Goal: Task Accomplishment & Management: Use online tool/utility

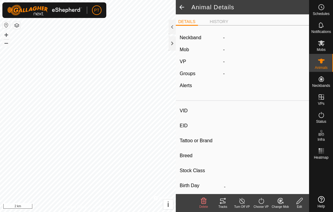
type input "TestNeckBand"
type input "-"
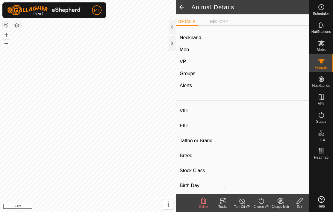
type input "0 kg"
type input "-"
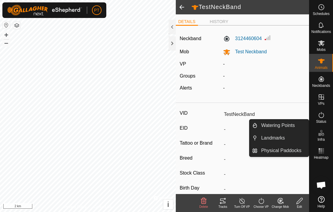
click at [277, 151] on span "Physical Paddocks" at bounding box center [281, 150] width 40 height 7
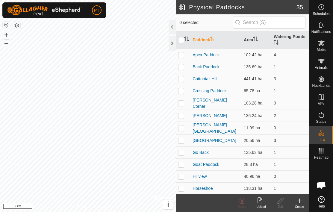
click at [301, 203] on icon at bounding box center [299, 201] width 7 height 7
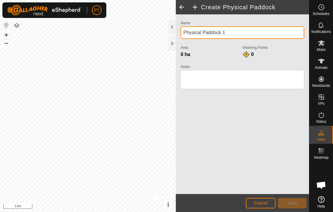
click at [240, 33] on input "Physical Paddock 1" at bounding box center [243, 32] width 124 height 13
type input "P"
type input "Mount Agony Rd Outline"
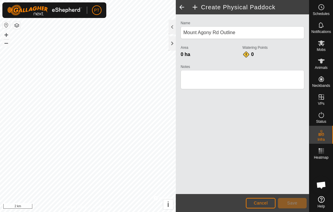
click at [9, 25] on button "button" at bounding box center [6, 25] width 7 height 7
click at [184, 9] on span at bounding box center [182, 7] width 12 height 14
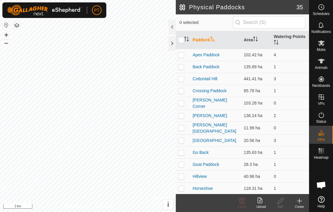
click at [20, 27] on button "button" at bounding box center [16, 25] width 7 height 7
click at [181, 40] on input "checkbox" at bounding box center [181, 40] width 6 height 6
checkbox input "true"
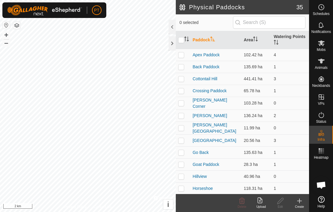
checkbox input "true"
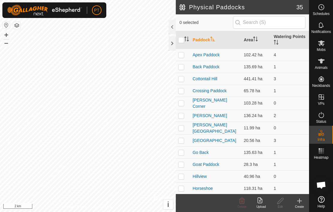
checkbox input "true"
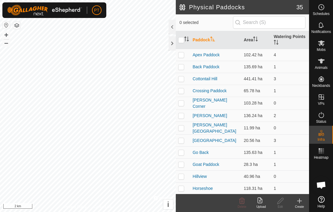
checkbox input "true"
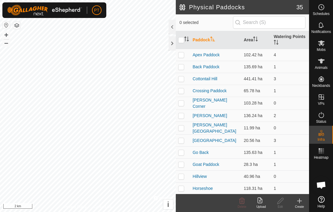
checkbox input "true"
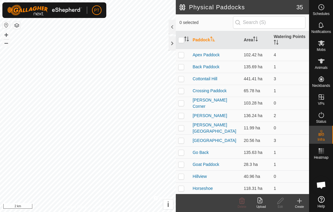
checkbox input "true"
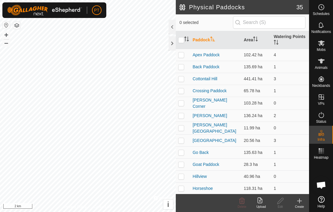
checkbox input "true"
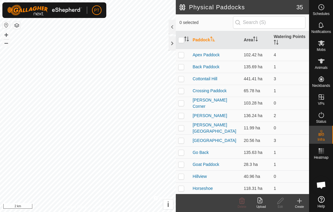
checkbox input "true"
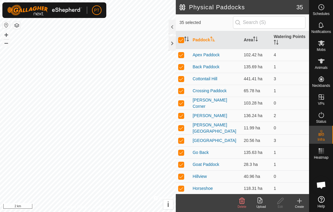
click at [187, 39] on icon "Activate to sort" at bounding box center [186, 39] width 5 height 5
click at [182, 39] on input "checkbox" at bounding box center [181, 40] width 6 height 6
checkbox input "false"
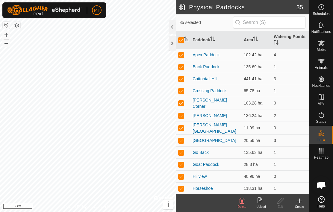
checkbox input "false"
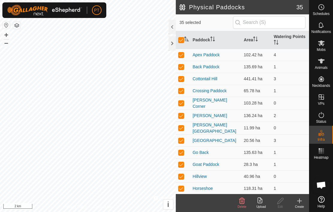
checkbox input "false"
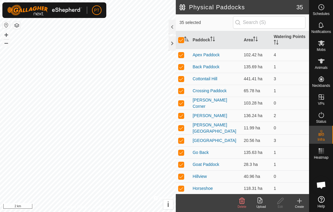
checkbox input "false"
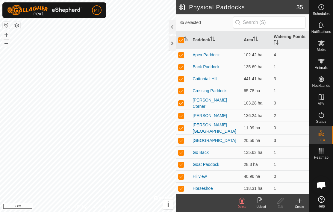
checkbox input "false"
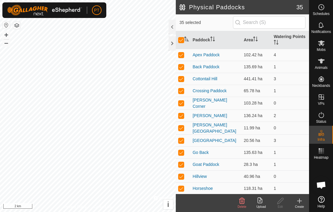
checkbox input "false"
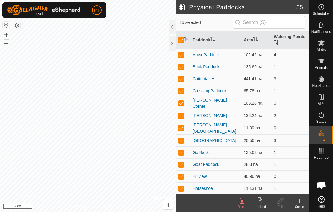
checkbox input "false"
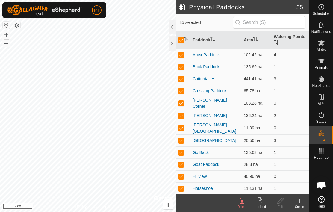
checkbox input "false"
